Goal: Find specific page/section: Find specific page/section

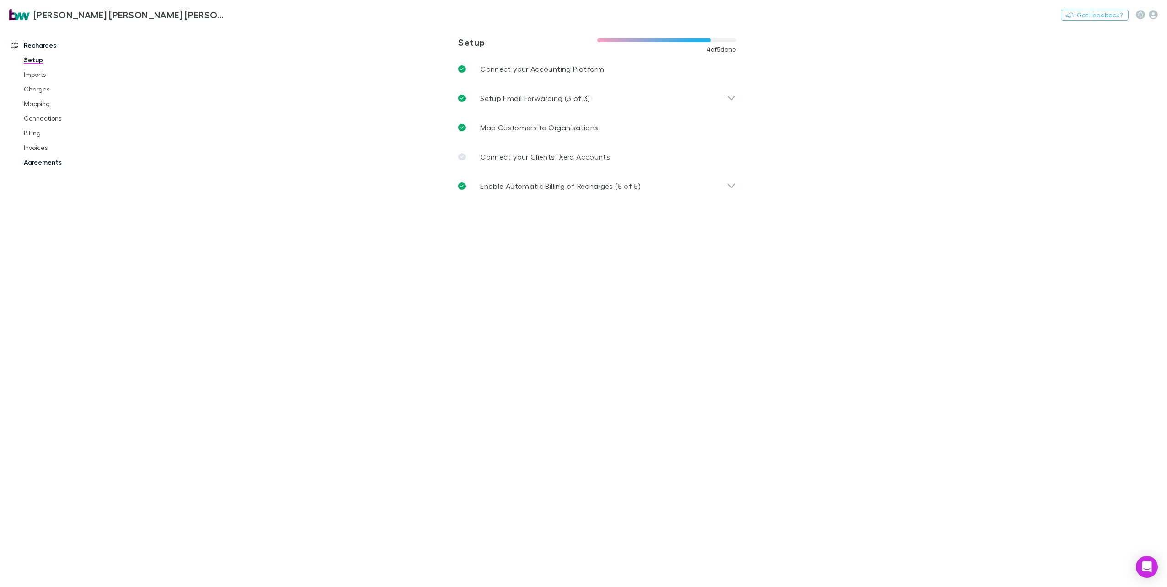
drag, startPoint x: 47, startPoint y: 161, endPoint x: 40, endPoint y: 161, distance: 7.4
click at [47, 161] on link "Agreements" at bounding box center [71, 162] width 113 height 15
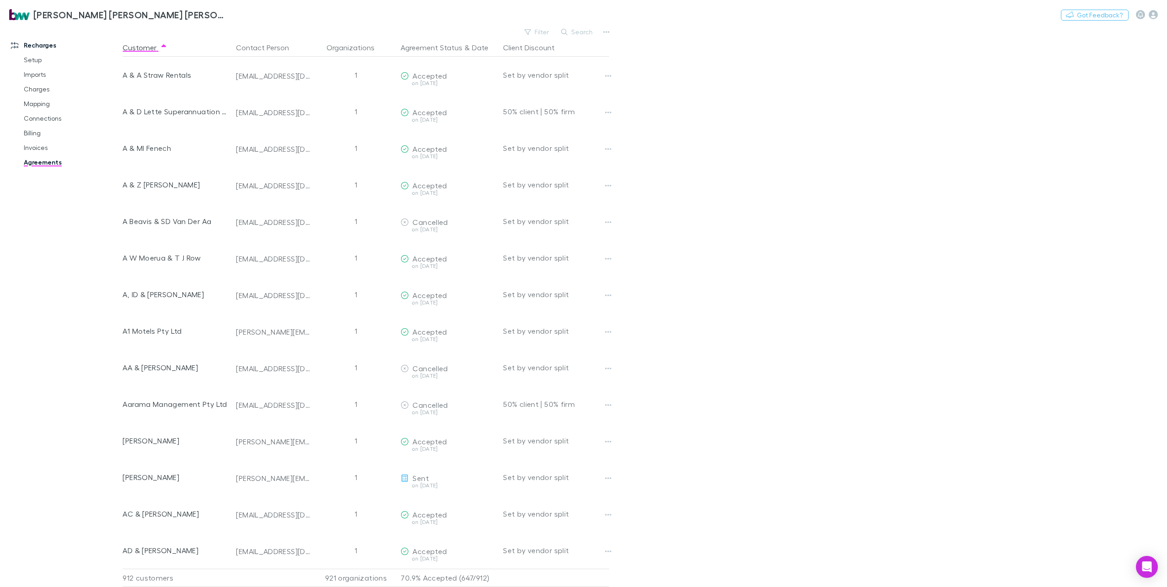
click at [574, 30] on button "Search" at bounding box center [578, 32] width 42 height 11
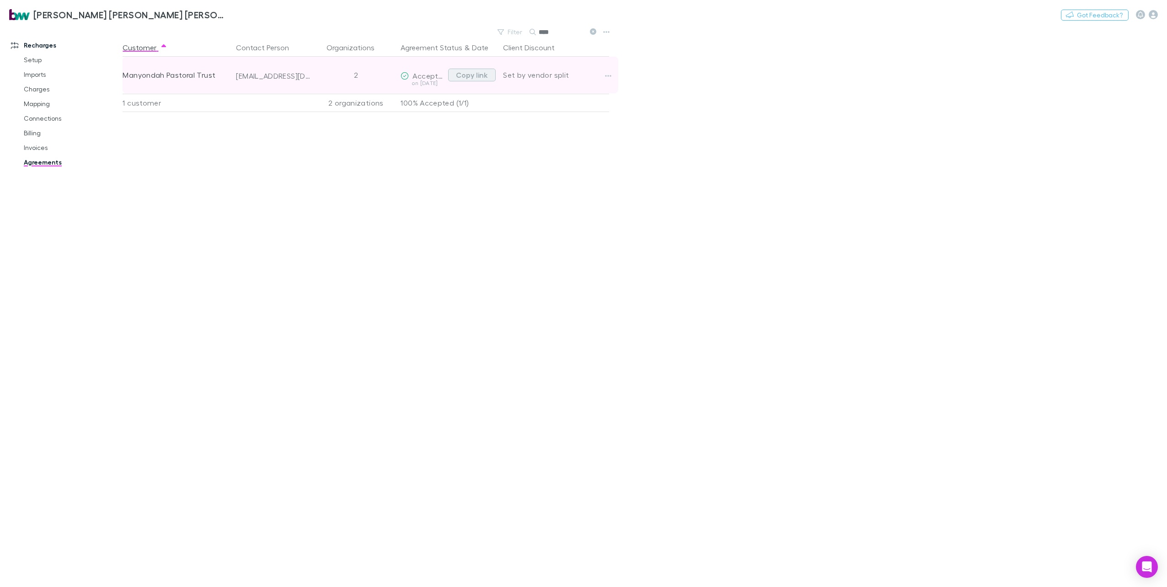
type input "****"
click at [477, 75] on button "Copy link" at bounding box center [472, 75] width 48 height 13
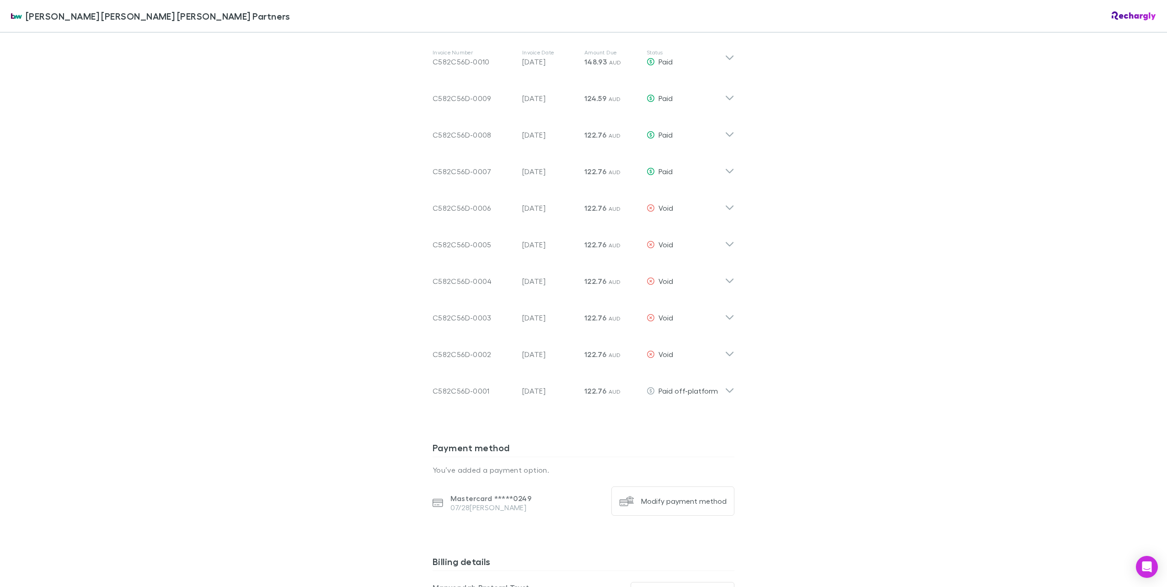
scroll to position [503, 0]
